Goal: Information Seeking & Learning: Learn about a topic

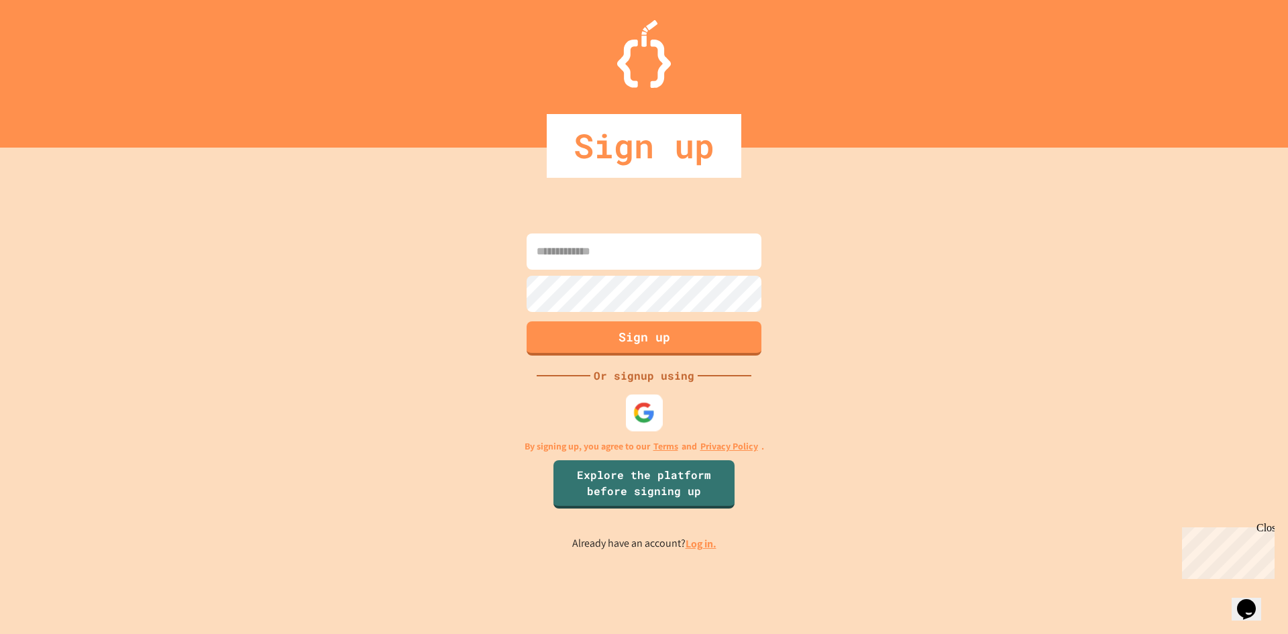
click at [649, 409] on img at bounding box center [644, 412] width 22 height 22
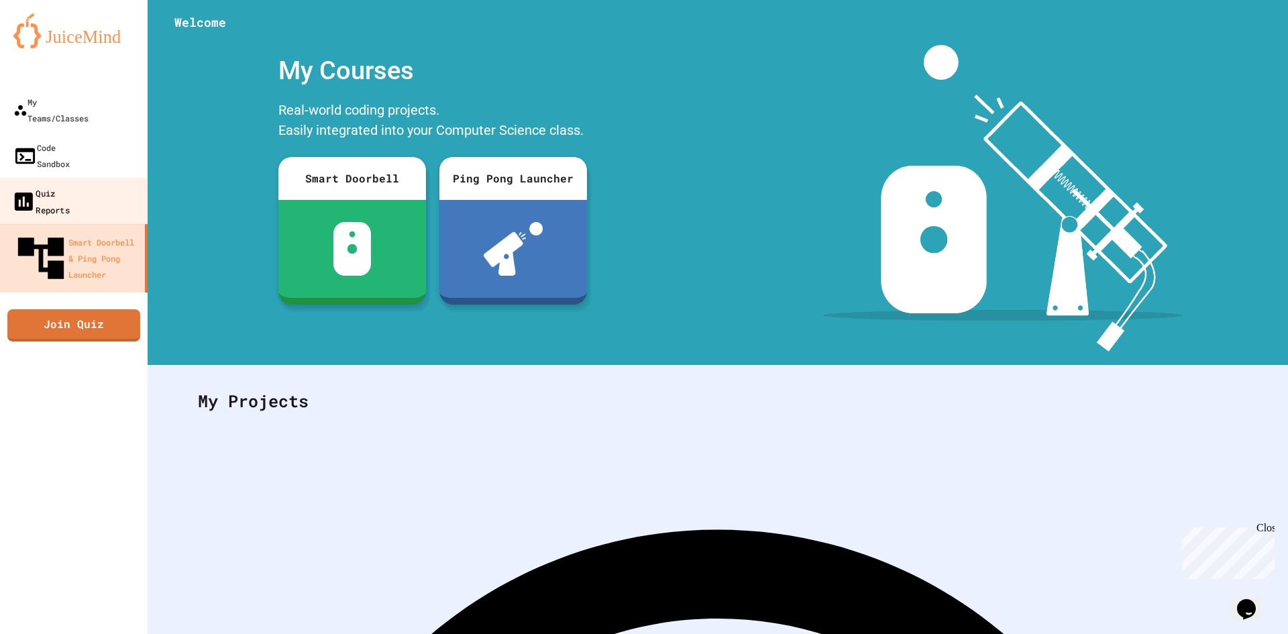
click at [37, 178] on link "Quiz Reports" at bounding box center [74, 201] width 152 height 47
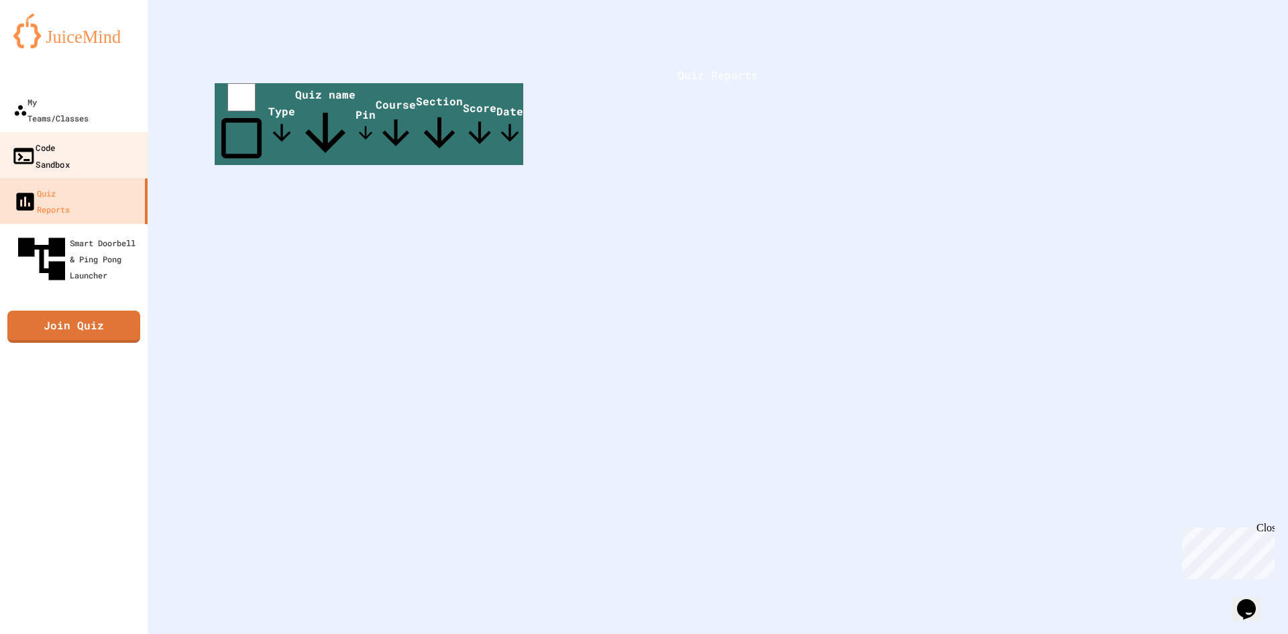
click at [63, 132] on link "Code Sandbox" at bounding box center [74, 155] width 152 height 47
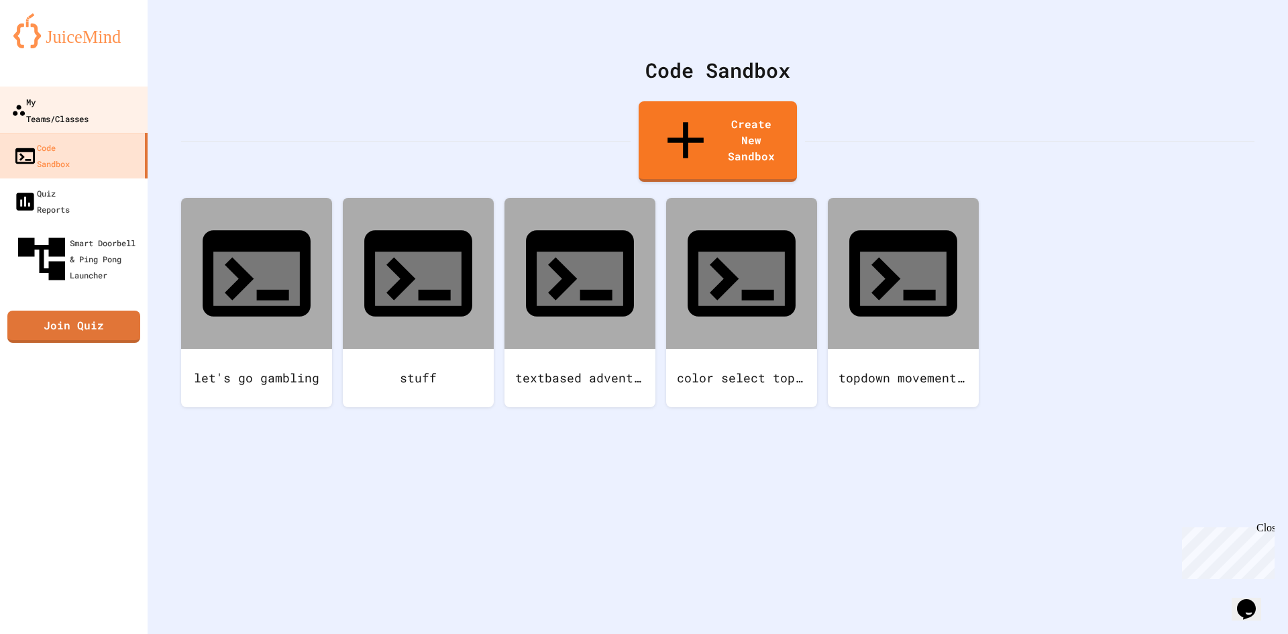
click at [89, 103] on div "My Teams/Classes" at bounding box center [49, 109] width 77 height 33
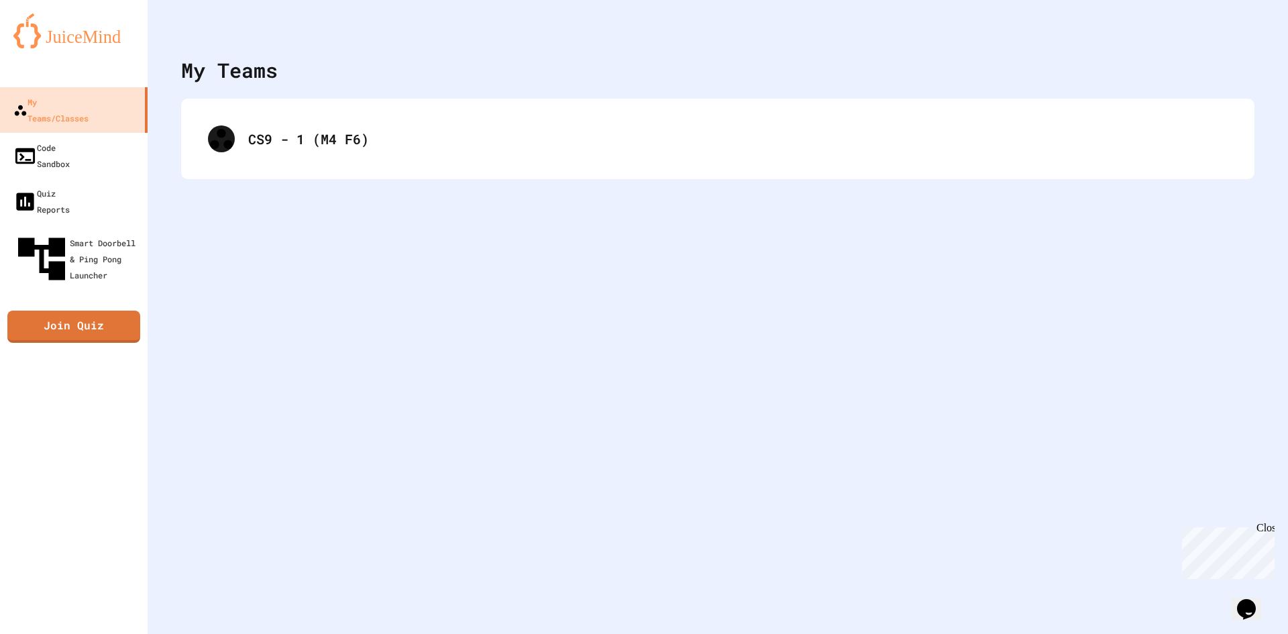
click at [441, 168] on div "CS9 - 1 (M4 F6)" at bounding box center [717, 139] width 1073 height 81
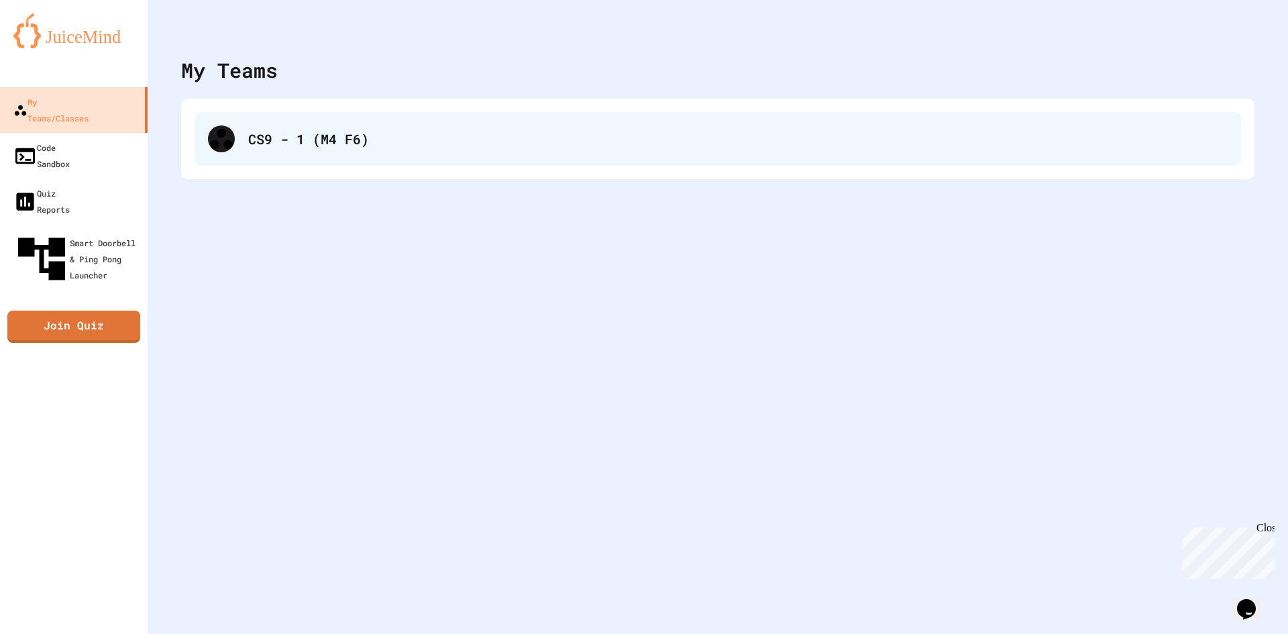
click at [392, 133] on div "CS9 - 1 (M4 F6)" at bounding box center [737, 139] width 979 height 20
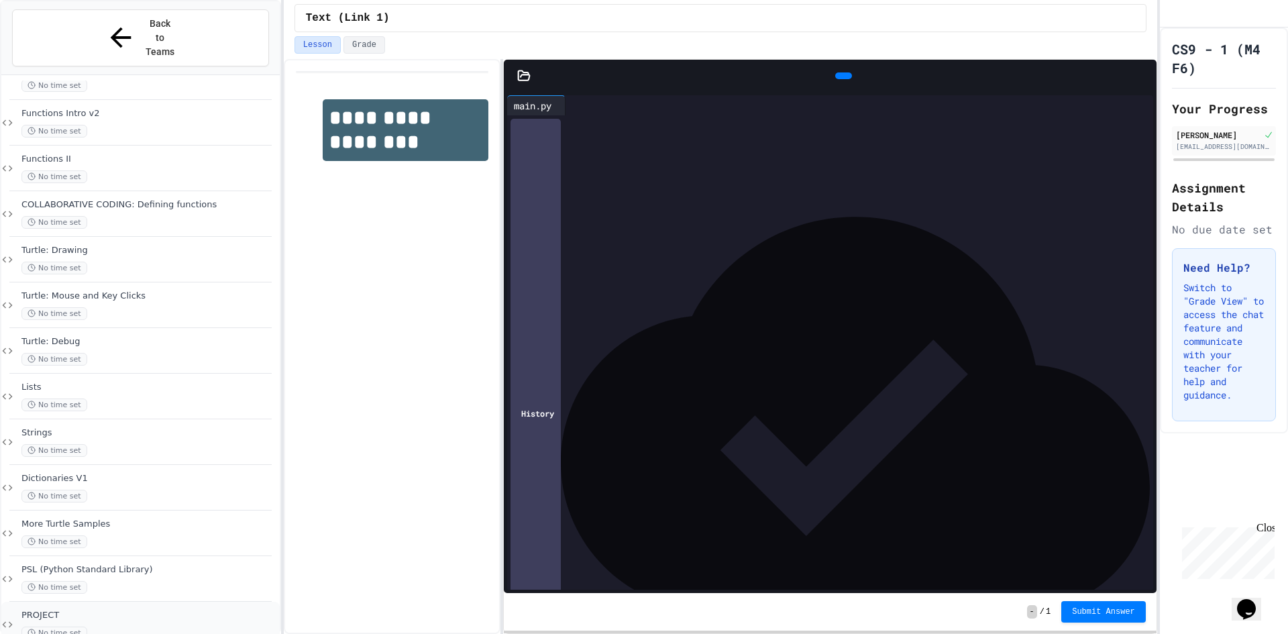
click at [86, 602] on div "PROJECT No time set" at bounding box center [140, 625] width 278 height 46
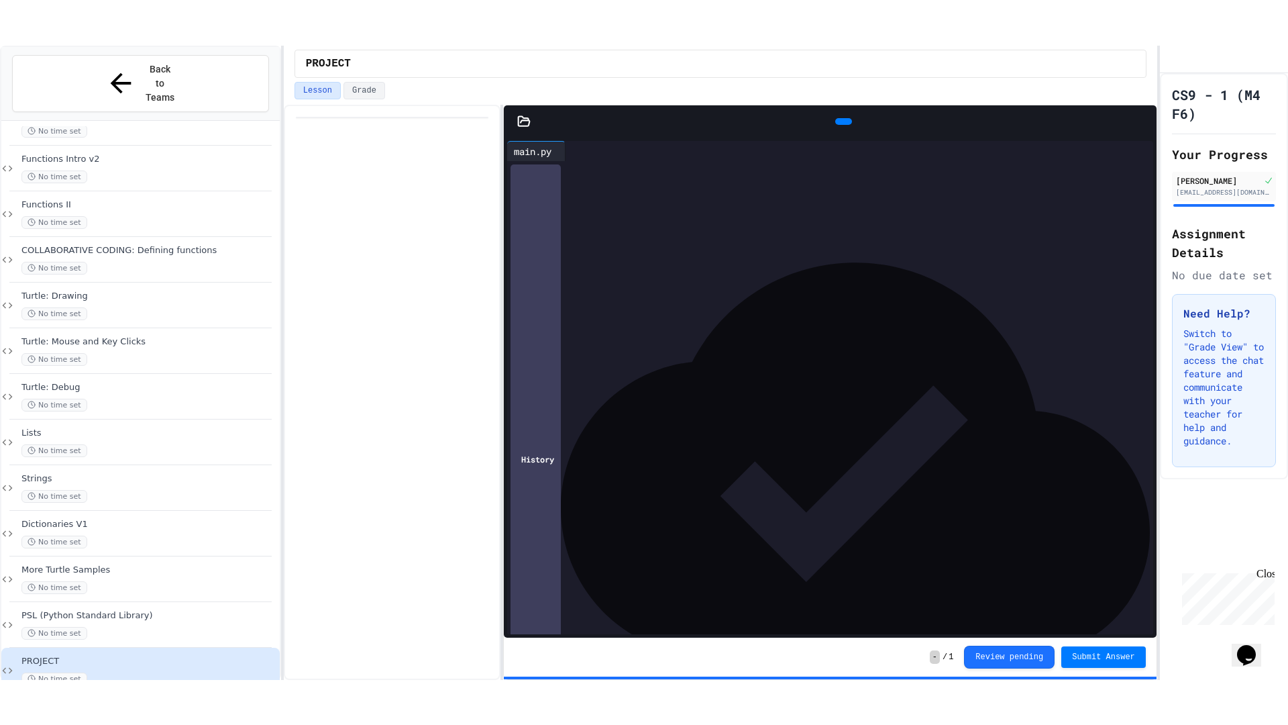
scroll to position [566, 0]
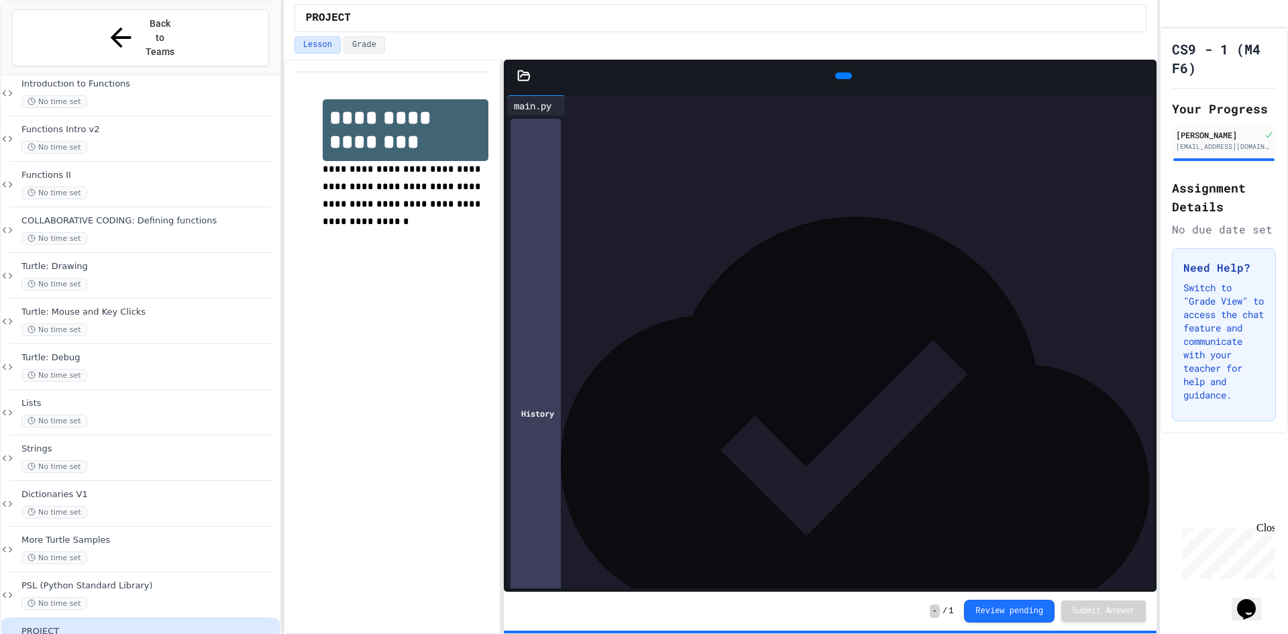
click at [842, 76] on div at bounding box center [843, 75] width 17 height 7
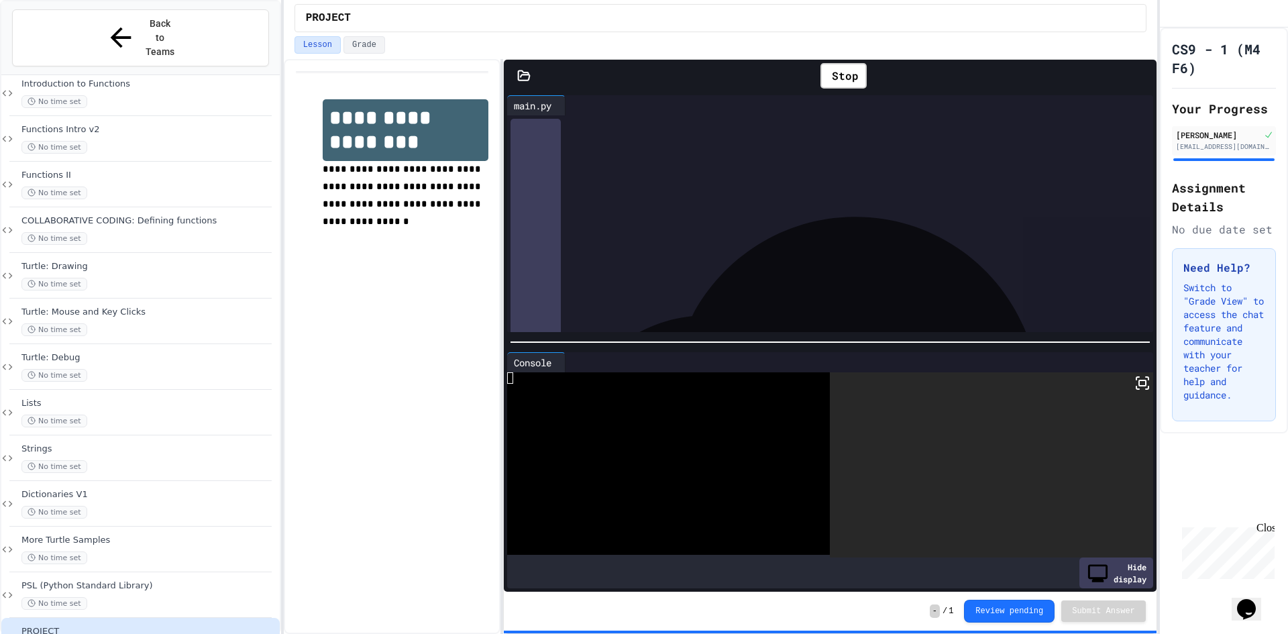
click at [1139, 381] on rect at bounding box center [1142, 382] width 7 height 5
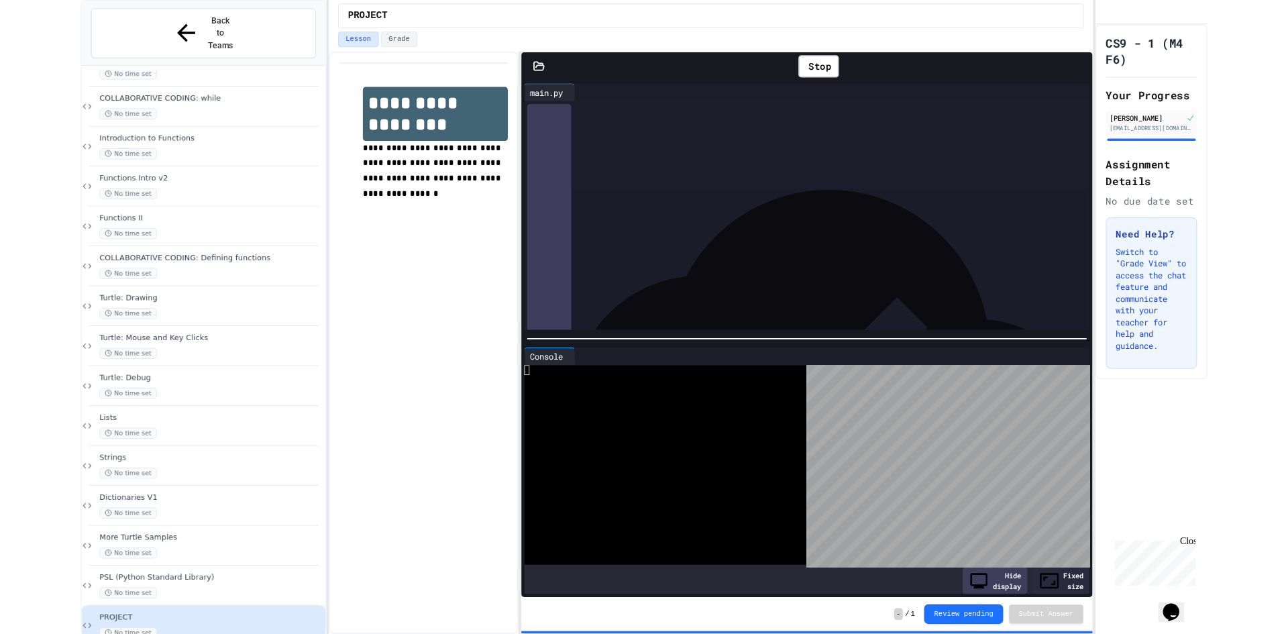
scroll to position [491, 0]
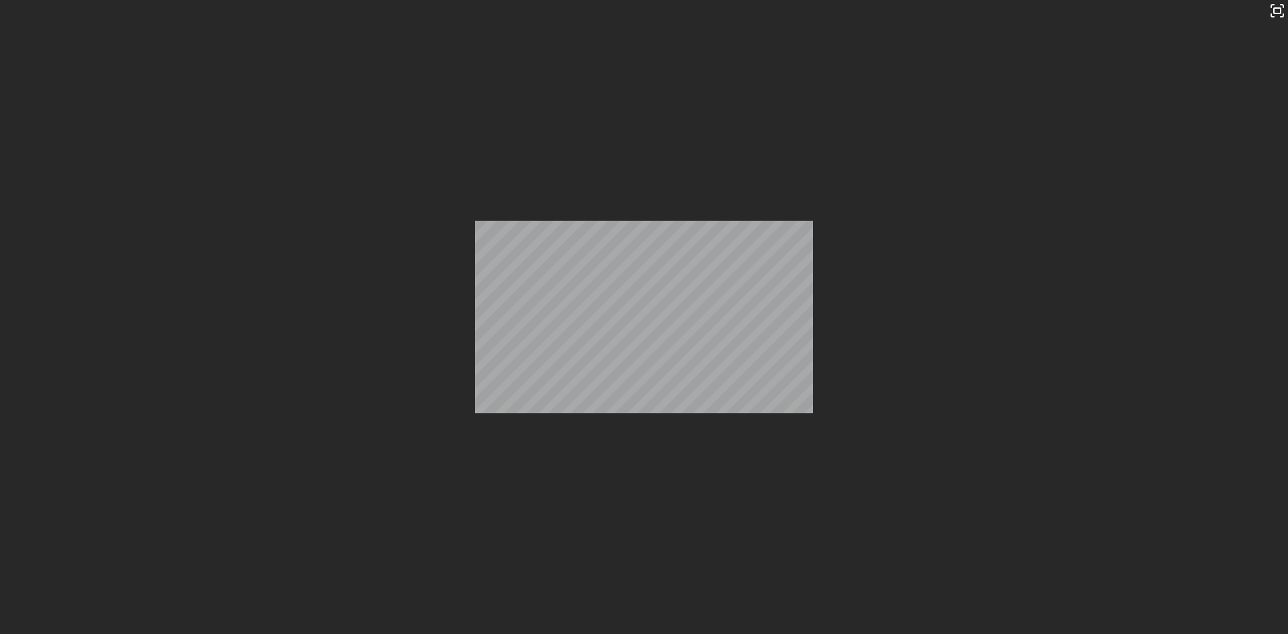
click at [0, 261] on div "**********" at bounding box center [644, 317] width 1288 height 634
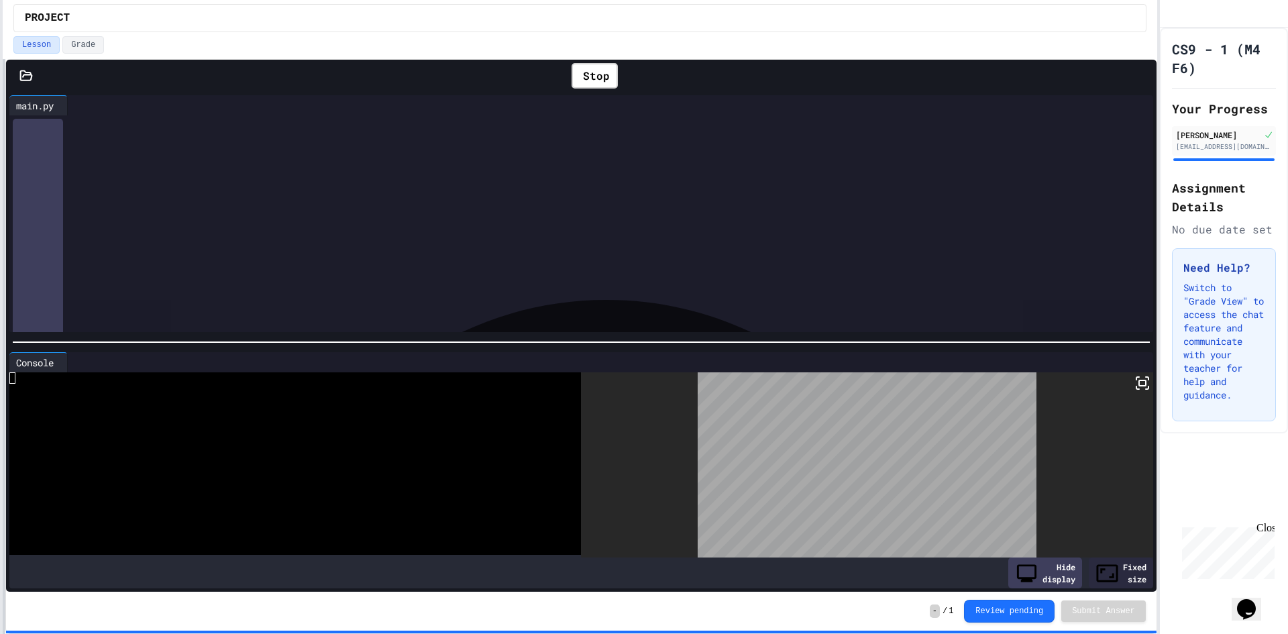
click at [0, 178] on div "**********" at bounding box center [644, 317] width 1288 height 634
click at [21, 70] on icon at bounding box center [26, 74] width 11 height 9
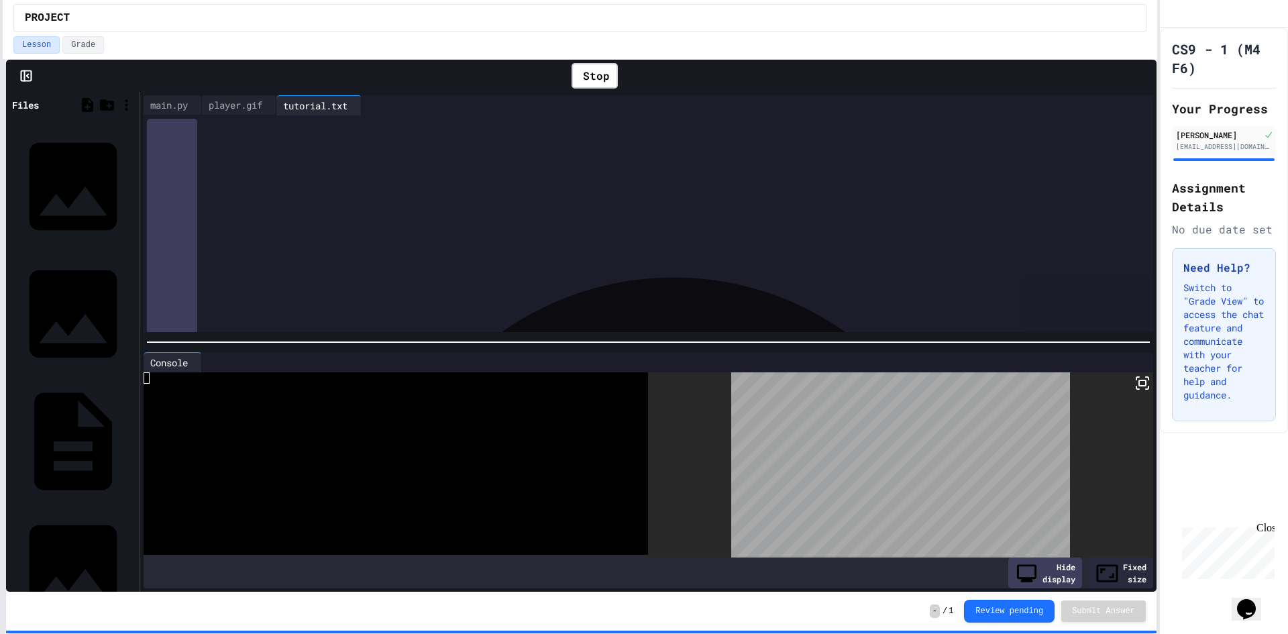
click at [496, 335] on div at bounding box center [648, 341] width 1016 height 13
click at [496, 341] on div at bounding box center [648, 341] width 1016 height 13
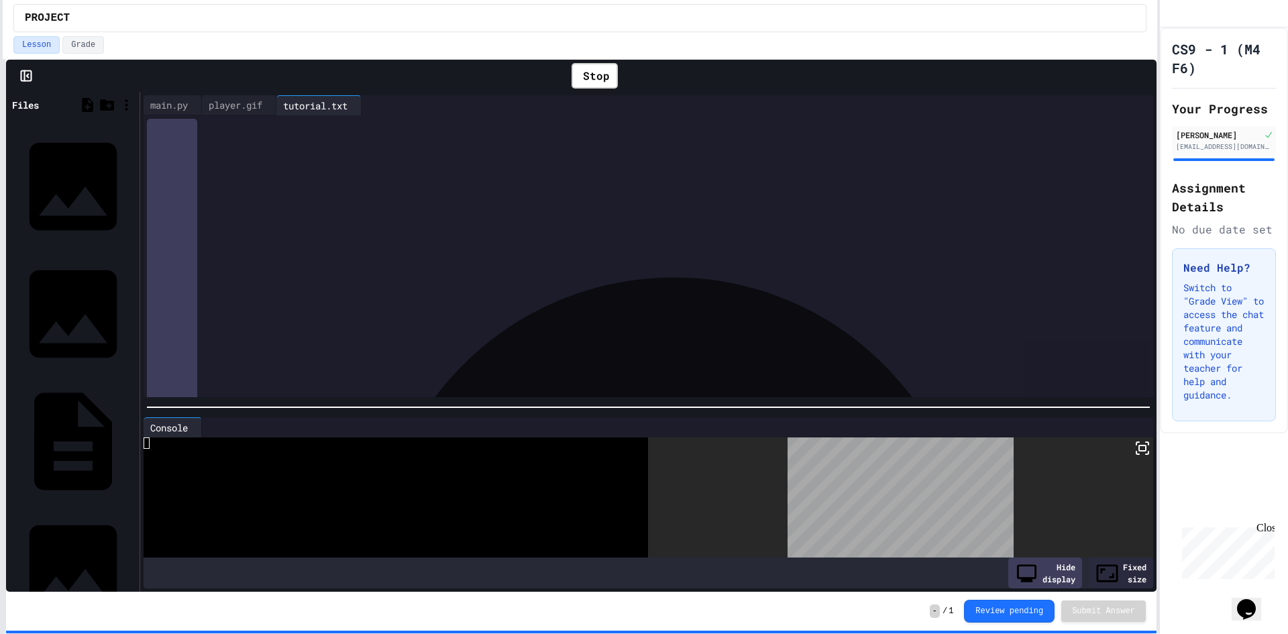
click at [584, 407] on div at bounding box center [648, 407] width 1003 height 1
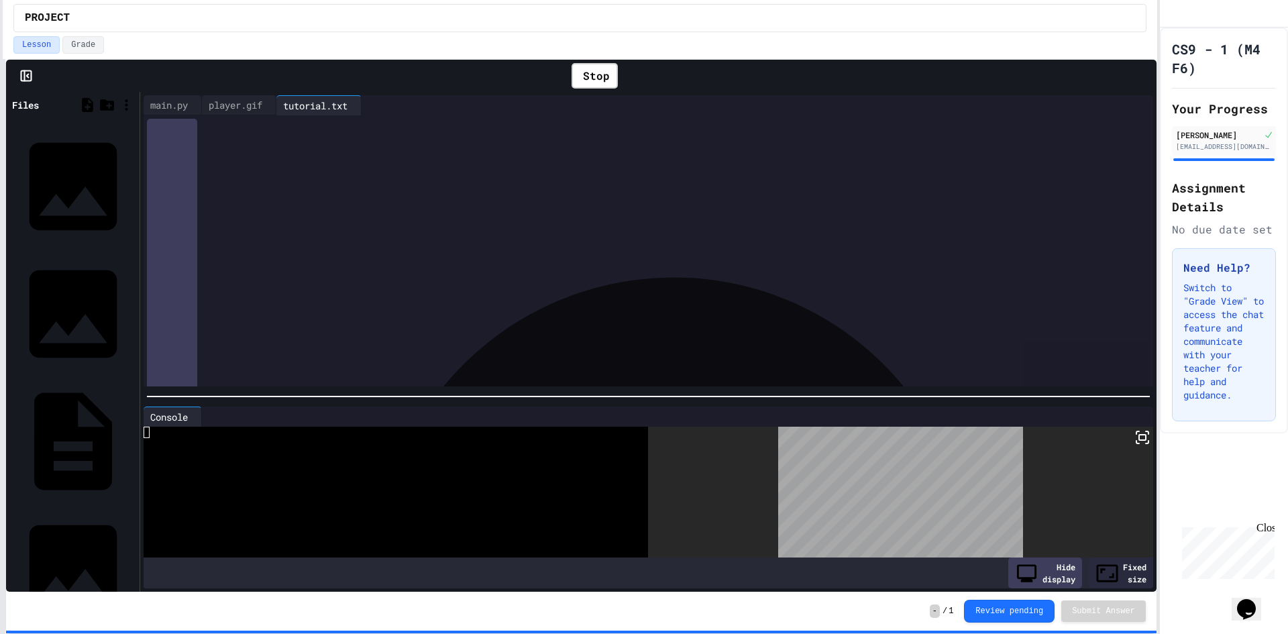
click at [1134, 429] on icon at bounding box center [1142, 437] width 16 height 16
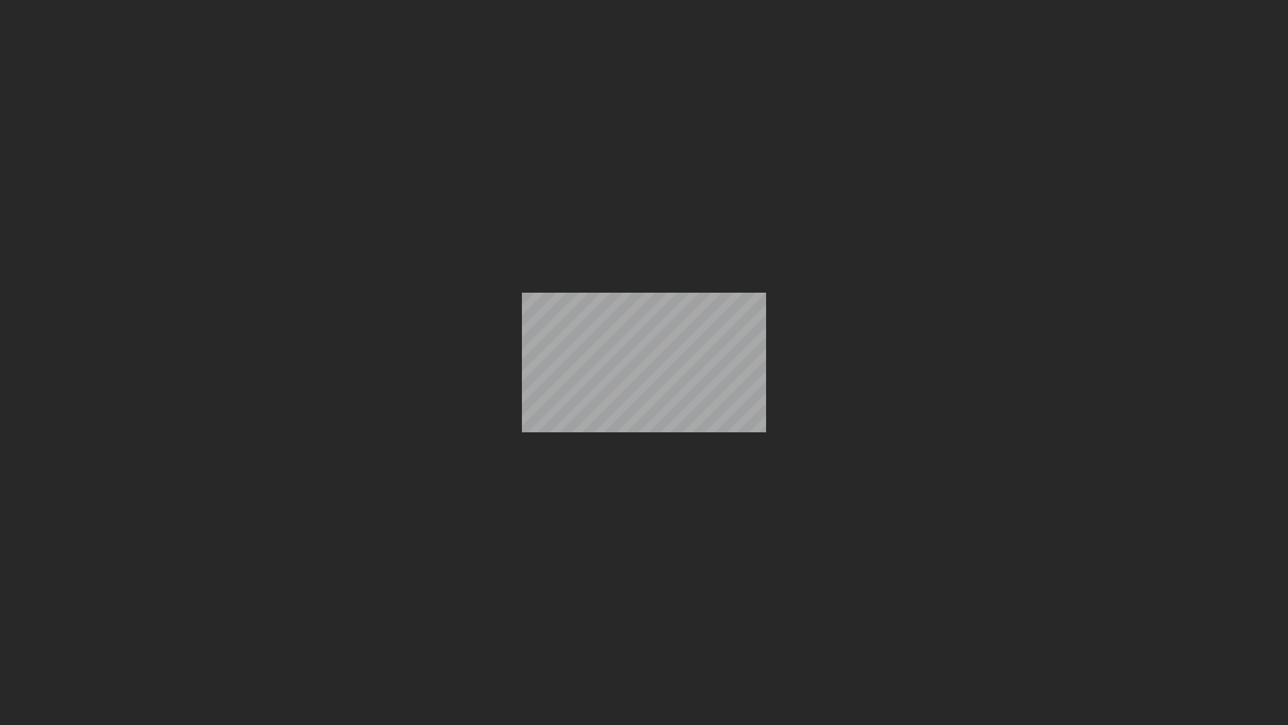
click at [517, 354] on div at bounding box center [644, 362] width 1288 height 725
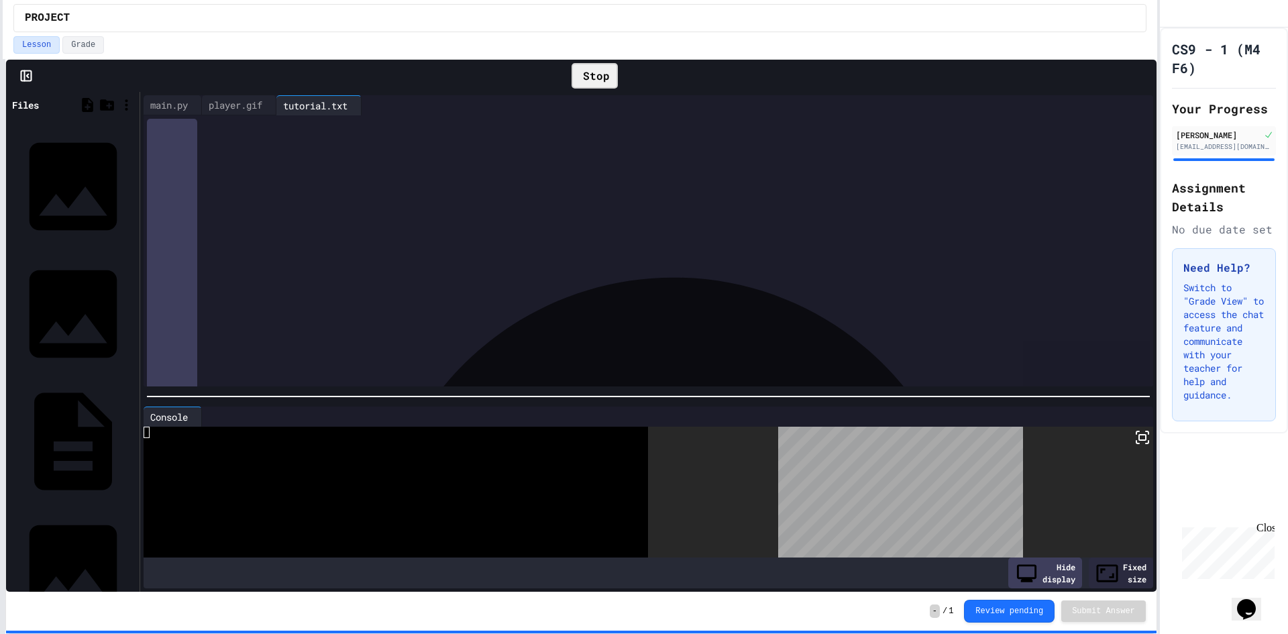
click at [604, 83] on div "Stop" at bounding box center [595, 75] width 46 height 25
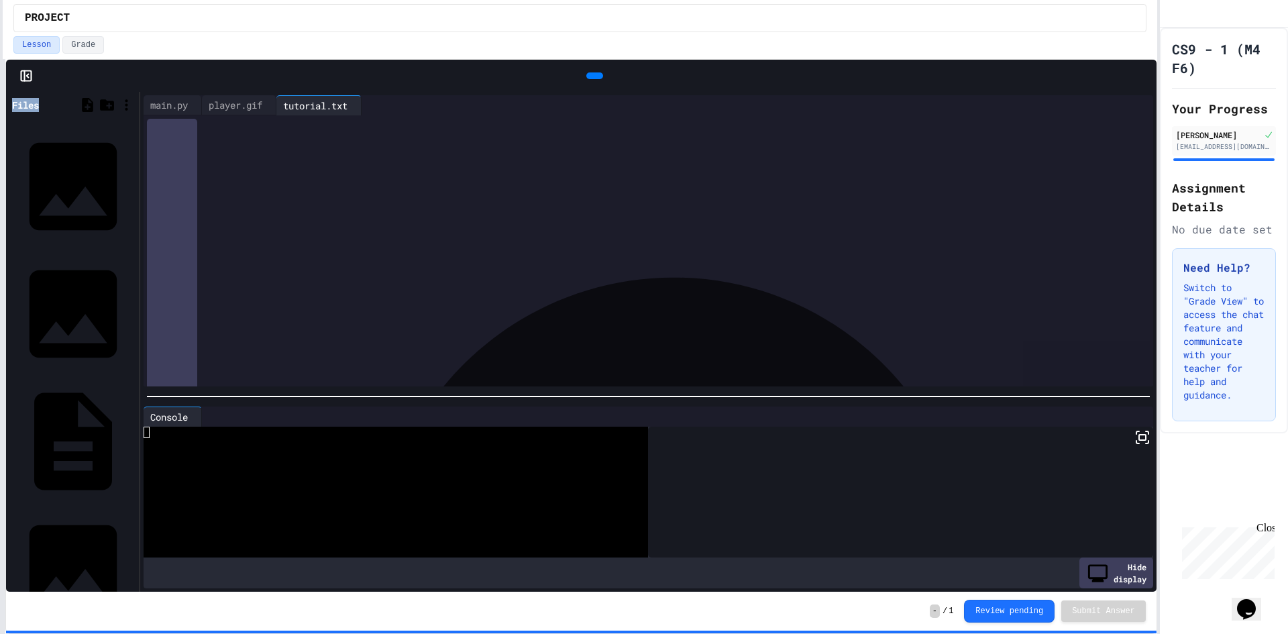
click at [604, 83] on div at bounding box center [595, 76] width 30 height 20
click at [594, 78] on div at bounding box center [594, 75] width 17 height 7
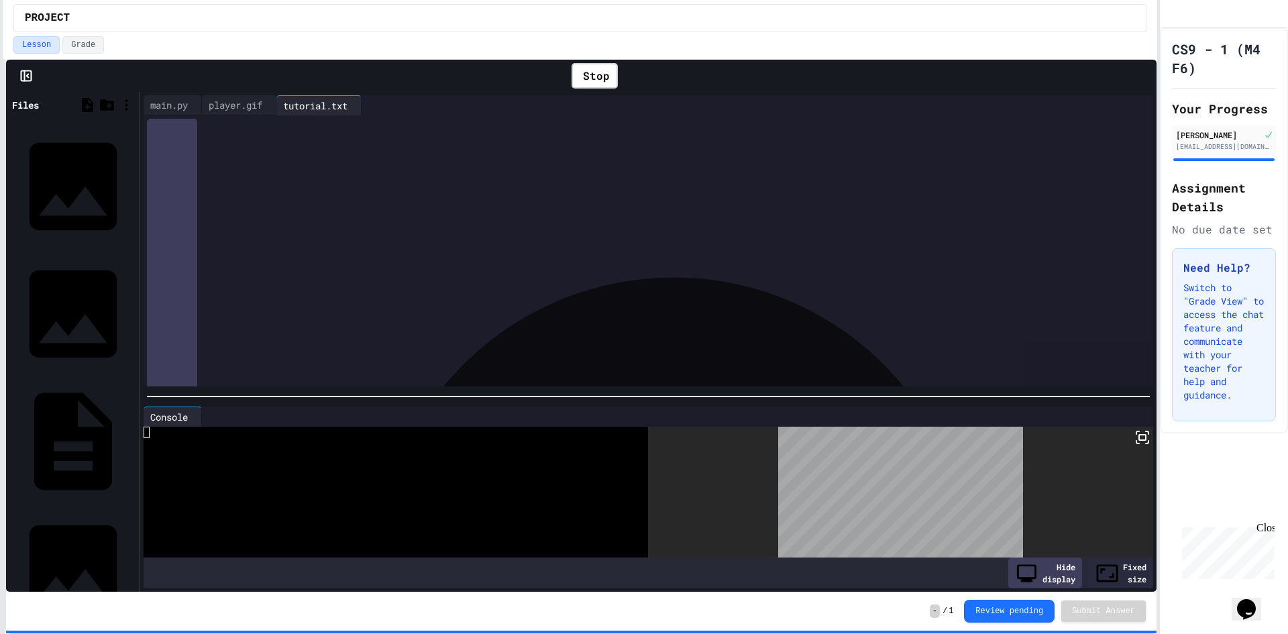
click at [1134, 433] on icon at bounding box center [1142, 437] width 16 height 16
click at [566, 80] on div at bounding box center [644, 317] width 1288 height 634
click at [580, 76] on icon at bounding box center [580, 76] width 0 height 0
